Goal: Navigation & Orientation: Find specific page/section

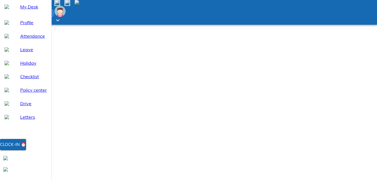
click at [26, 148] on div "Clock-in ⏰" at bounding box center [13, 144] width 26 height 7
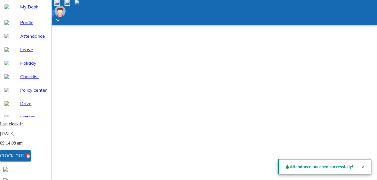
click at [362, 164] on icon "Close" at bounding box center [363, 166] width 4 height 4
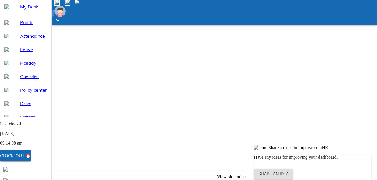
scroll to position [28, 0]
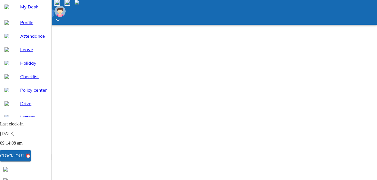
click at [20, 10] on span "My Desk" at bounding box center [33, 6] width 27 height 7
click at [20, 39] on span "Attendance" at bounding box center [33, 36] width 27 height 7
select select "8"
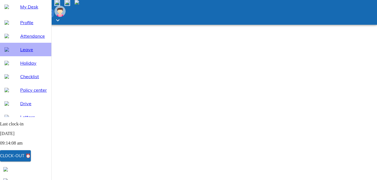
click at [21, 53] on span "Leave" at bounding box center [33, 49] width 27 height 7
select select "8"
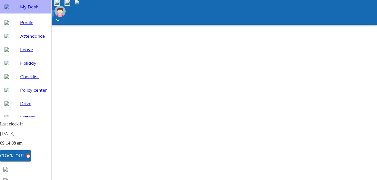
click at [24, 10] on span "My Desk" at bounding box center [33, 6] width 27 height 7
